Goal: Information Seeking & Learning: Learn about a topic

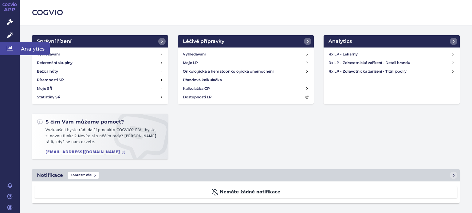
click at [10, 45] on icon at bounding box center [10, 48] width 6 height 6
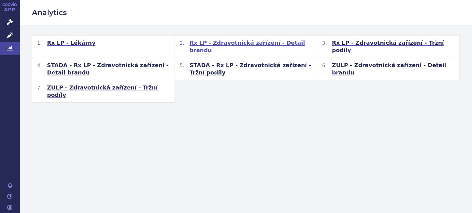
click at [240, 43] on span "Rx LP - Zdravotnická zařízení - Detail brandu" at bounding box center [251, 46] width 123 height 15
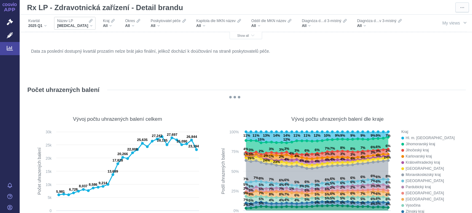
click at [77, 24] on div "XARELTO" at bounding box center [74, 25] width 35 height 5
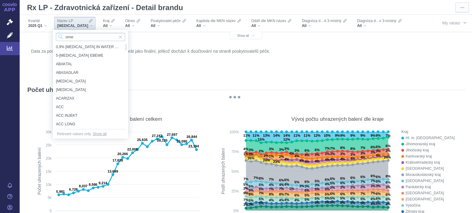
type input "omep"
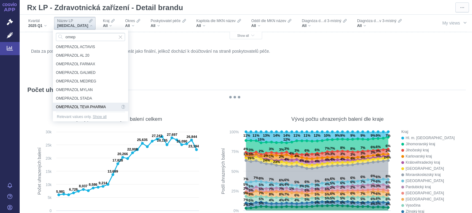
click at [101, 105] on span "OMEPRAZOL TEVA PHARMA" at bounding box center [88, 107] width 64 height 9
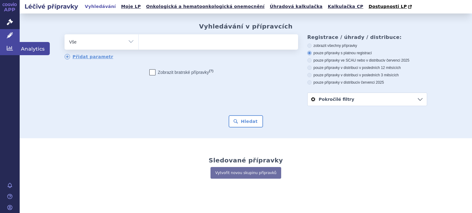
click at [9, 48] on icon at bounding box center [10, 48] width 6 height 6
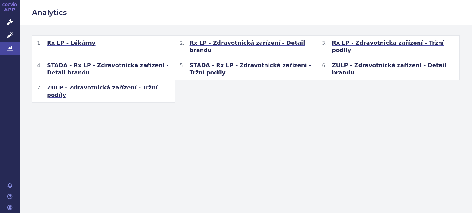
click at [77, 45] on span "Rx LP - Lékárny" at bounding box center [71, 42] width 49 height 7
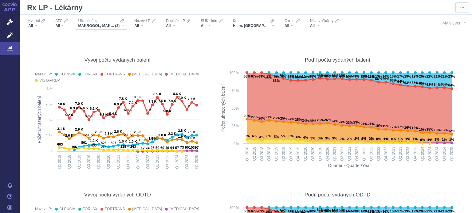
click at [123, 25] on div "Účinná látka MAKROGOL, MAKROGOL, KOMBINACE (2)" at bounding box center [101, 23] width 52 height 13
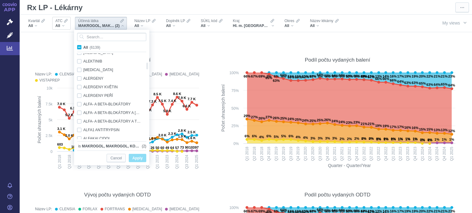
click at [64, 26] on div "All" at bounding box center [61, 25] width 12 height 5
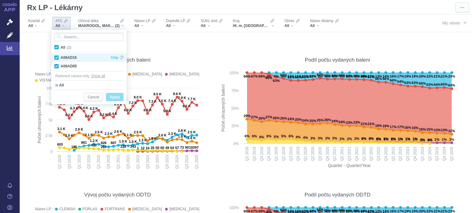
click at [57, 55] on div "A06AD15 Only" at bounding box center [88, 57] width 75 height 9
checkbox input "false"
click at [57, 65] on div "A06AD65 Only" at bounding box center [88, 66] width 75 height 9
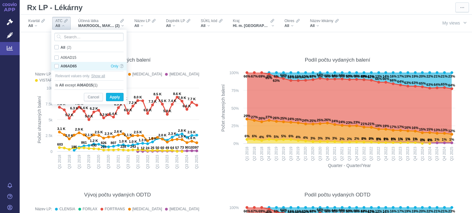
checkbox input "false"
click at [116, 98] on span "Apply" at bounding box center [115, 98] width 10 height 8
click at [61, 47] on span "All (2)" at bounding box center [66, 47] width 10 height 4
click at [61, 47] on input "All (2)" at bounding box center [63, 46] width 4 height 4
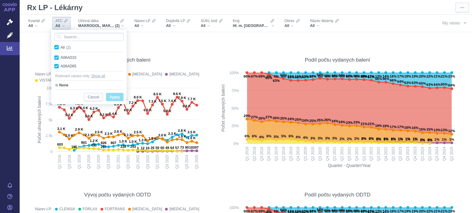
checkbox input "true"
click at [61, 46] on span "All (2)" at bounding box center [66, 47] width 11 height 4
click at [61, 46] on input "All (2)" at bounding box center [63, 46] width 4 height 4
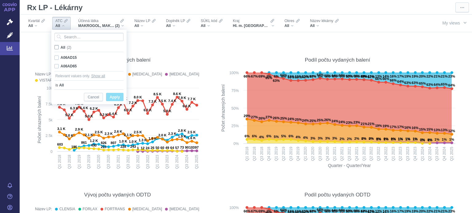
checkbox input "false"
click at [61, 45] on span "All (2)" at bounding box center [66, 47] width 10 height 4
click at [61, 45] on input "All (2)" at bounding box center [63, 46] width 4 height 4
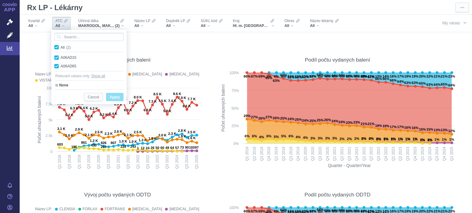
checkbox input "true"
click at [110, 97] on span "Apply" at bounding box center [115, 98] width 10 height 8
click at [111, 96] on span "Apply" at bounding box center [115, 98] width 10 height 8
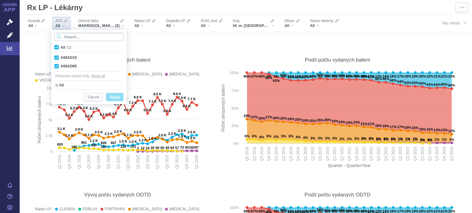
click at [78, 37] on input "Search attribute values" at bounding box center [88, 37] width 69 height 8
drag, startPoint x: 112, startPoint y: 98, endPoint x: 193, endPoint y: 57, distance: 90.5
click at [127, 83] on div "All (2) A06AD15 Only A06AD65 Only Relevant values only. Show all is All Cancel …" at bounding box center [88, 67] width 75 height 75
click at [198, 53] on div "More actions" at bounding box center [203, 48] width 11 height 11
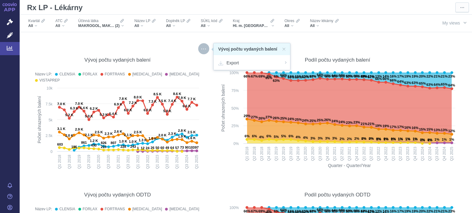
click at [130, 46] on figure "Vývoj počtu vydaných balení Název LP: CLENSIA FORLAX FORTRANS MOVIPREP PLENVU V…" at bounding box center [117, 110] width 183 height 135
click at [121, 25] on div "MAKROGOL, MAKROGOL, KOMBINACE (2)" at bounding box center [101, 25] width 46 height 5
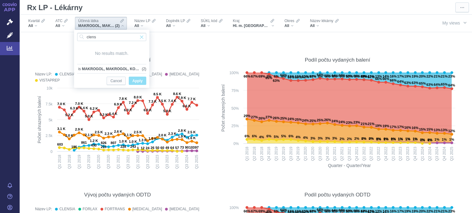
type input "clens"
click at [142, 34] on span "Input clear" at bounding box center [141, 37] width 4 height 8
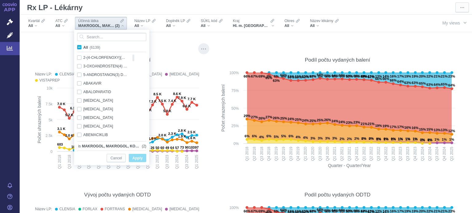
click at [186, 49] on div "Vývoj počtu vydaných balení Název LP: CLENSIA FORLAX FORTRANS MOVIPREP PLENVU V…" at bounding box center [117, 110] width 177 height 129
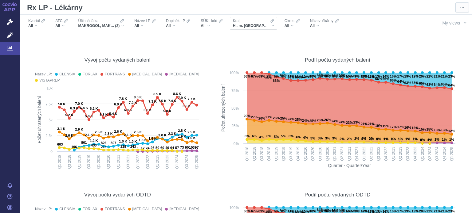
click at [257, 23] on div "Hl. m. Praha" at bounding box center [253, 25] width 41 height 5
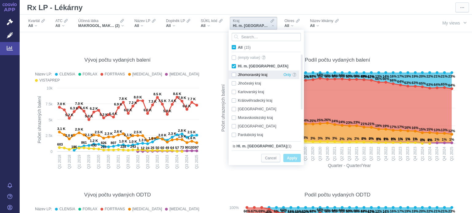
click at [235, 72] on div "Jihomoravský kraj Only" at bounding box center [264, 75] width 71 height 9
checkbox input "true"
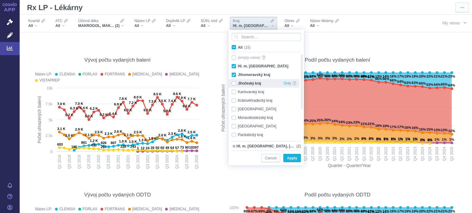
click at [235, 82] on div "Jihočeský kraj Only" at bounding box center [264, 83] width 71 height 9
checkbox input "true"
click at [238, 45] on span "All (15)" at bounding box center [244, 47] width 13 height 4
click at [238, 45] on input "All (15)" at bounding box center [240, 46] width 4 height 4
checkbox input "true"
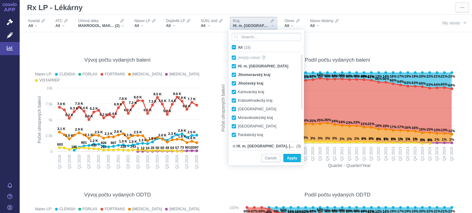
checkbox input "true"
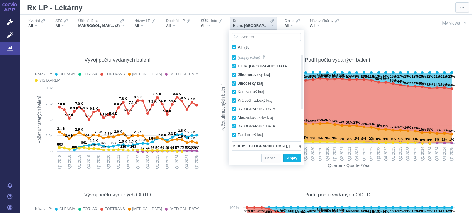
checkbox input "true"
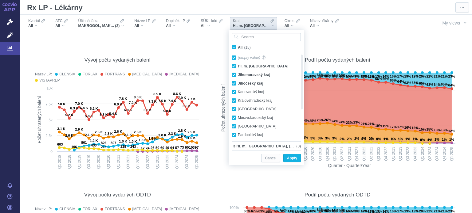
checkbox input "true"
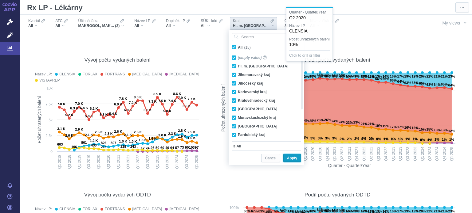
click at [288, 157] on span "Apply" at bounding box center [292, 159] width 10 height 8
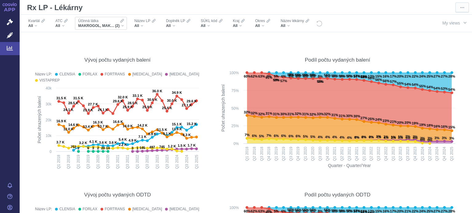
click at [124, 26] on div "Účinná látka MAKROGOL, MAKROGOL, KOMBINACE (2)" at bounding box center [101, 23] width 52 height 13
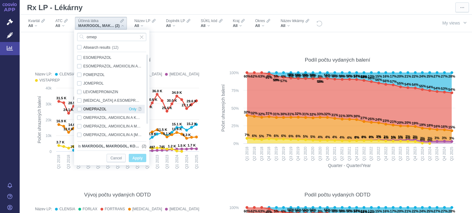
type input "omep"
click at [79, 108] on div "OMEPRAZOL Only" at bounding box center [109, 109] width 71 height 9
checkbox input "true"
click at [140, 157] on span "Apply" at bounding box center [137, 159] width 10 height 8
